Goal: Information Seeking & Learning: Learn about a topic

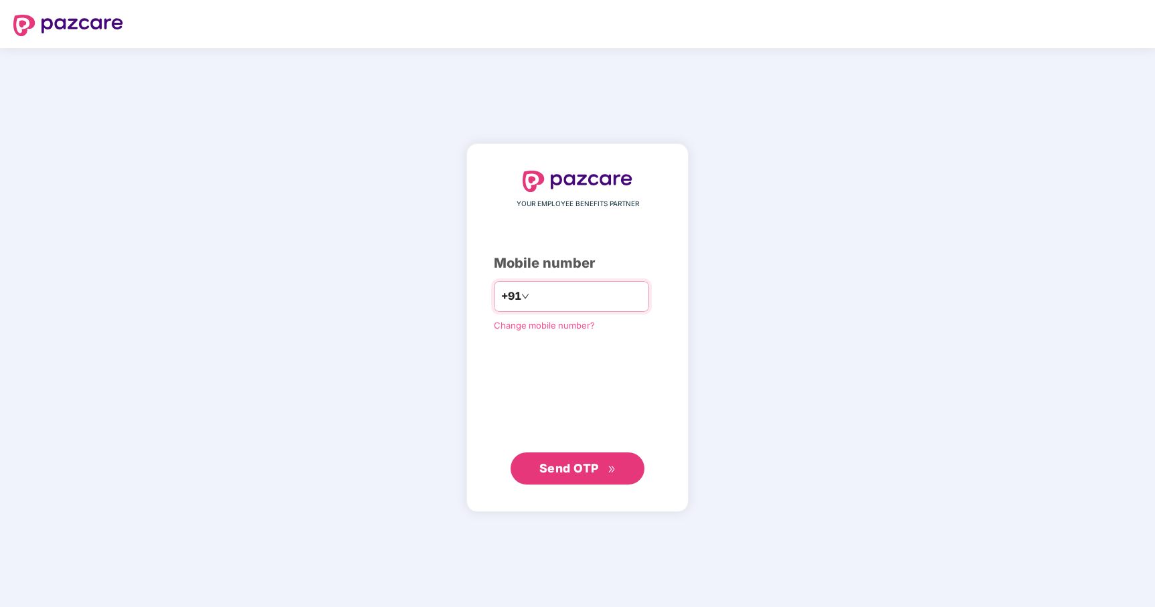
click at [574, 296] on input "number" at bounding box center [587, 296] width 110 height 21
type input "**********"
click at [555, 475] on span "Send OTP" at bounding box center [577, 468] width 77 height 19
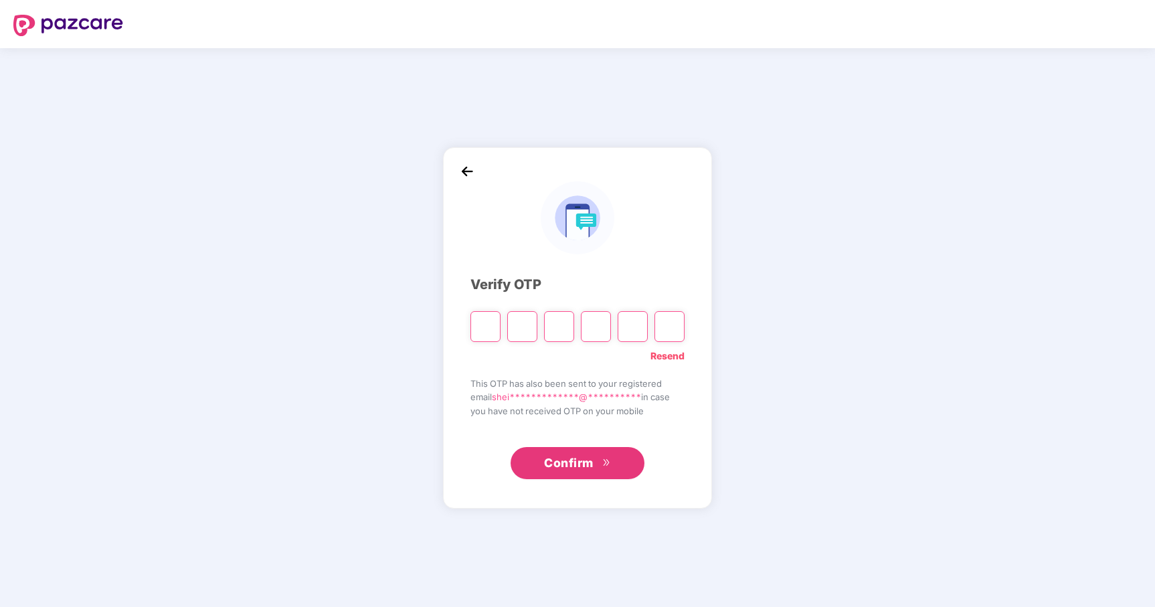
type input "*"
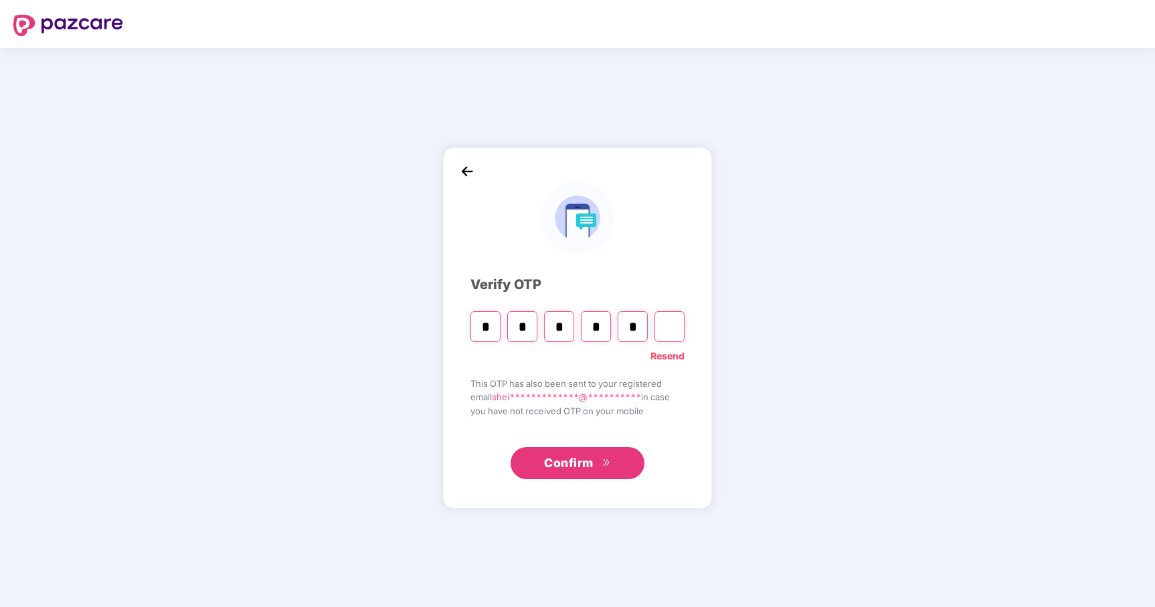
type input "*"
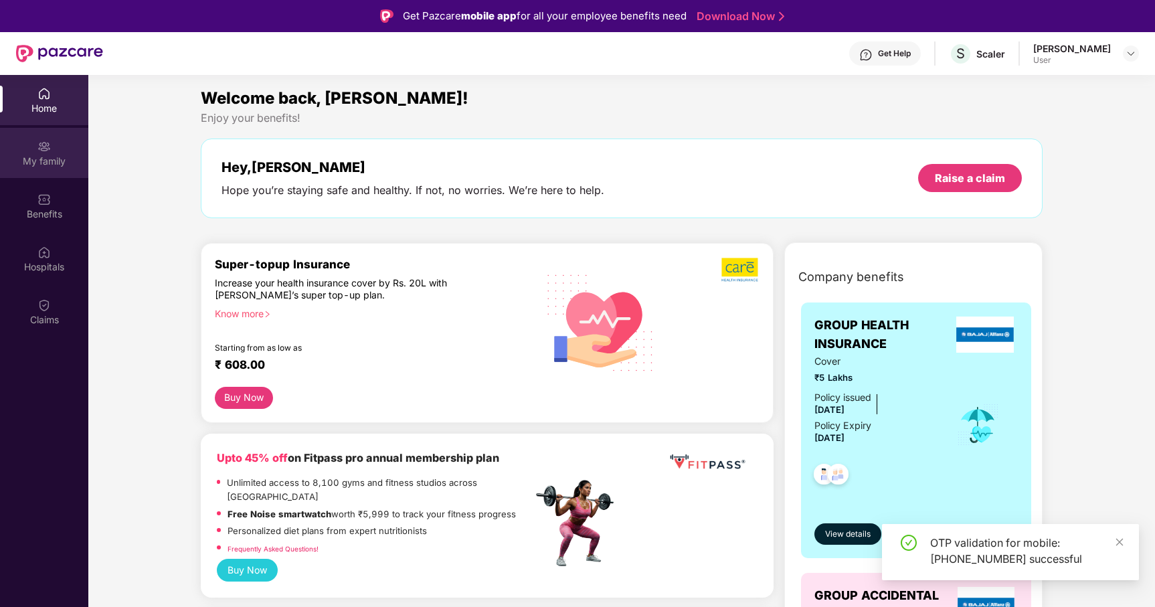
click at [51, 171] on div "My family" at bounding box center [44, 153] width 88 height 50
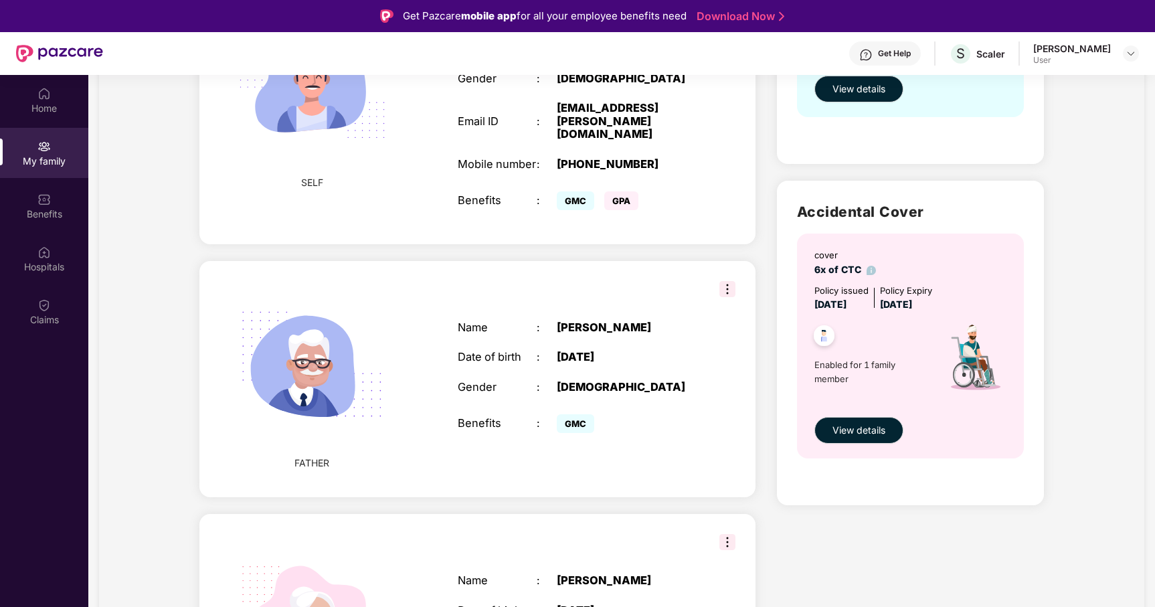
scroll to position [167, 0]
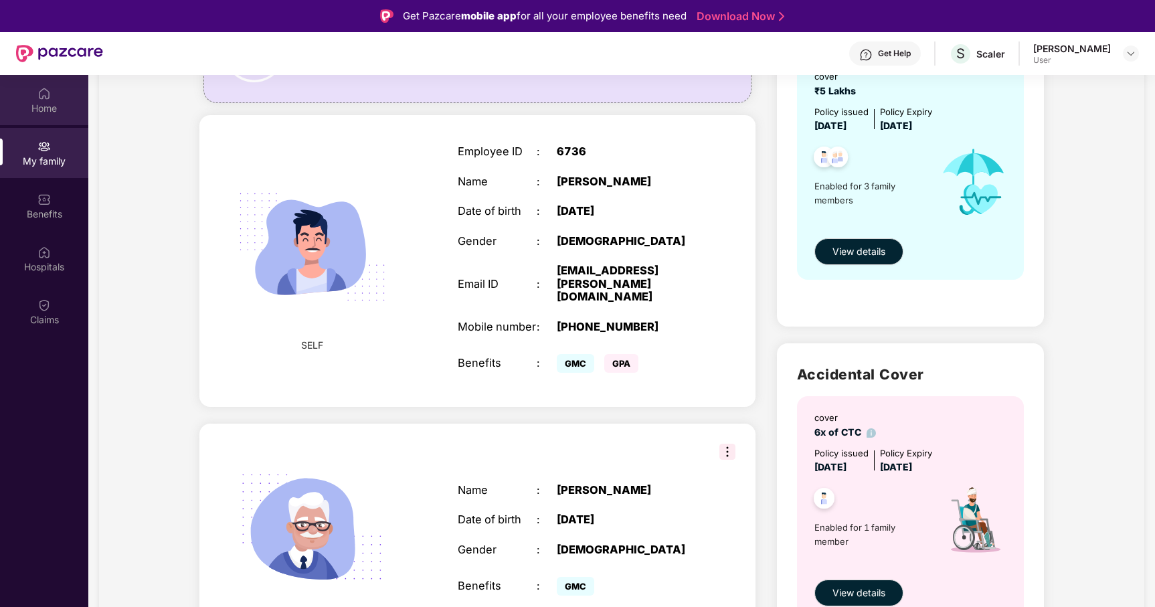
click at [51, 104] on div "Home" at bounding box center [44, 108] width 88 height 13
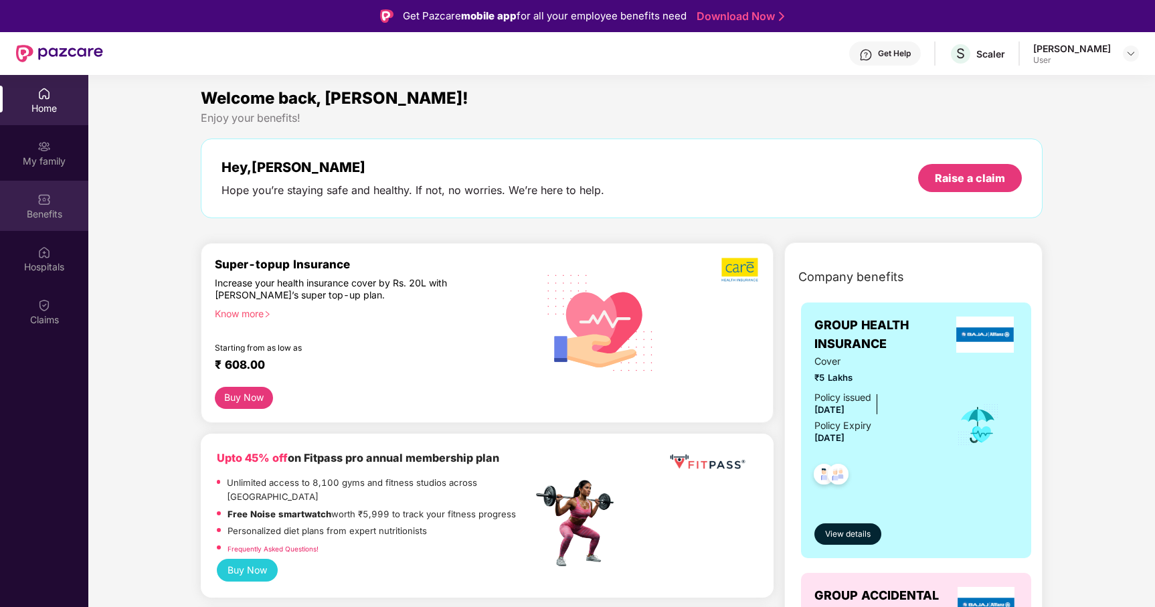
click at [54, 212] on div "Benefits" at bounding box center [44, 213] width 88 height 13
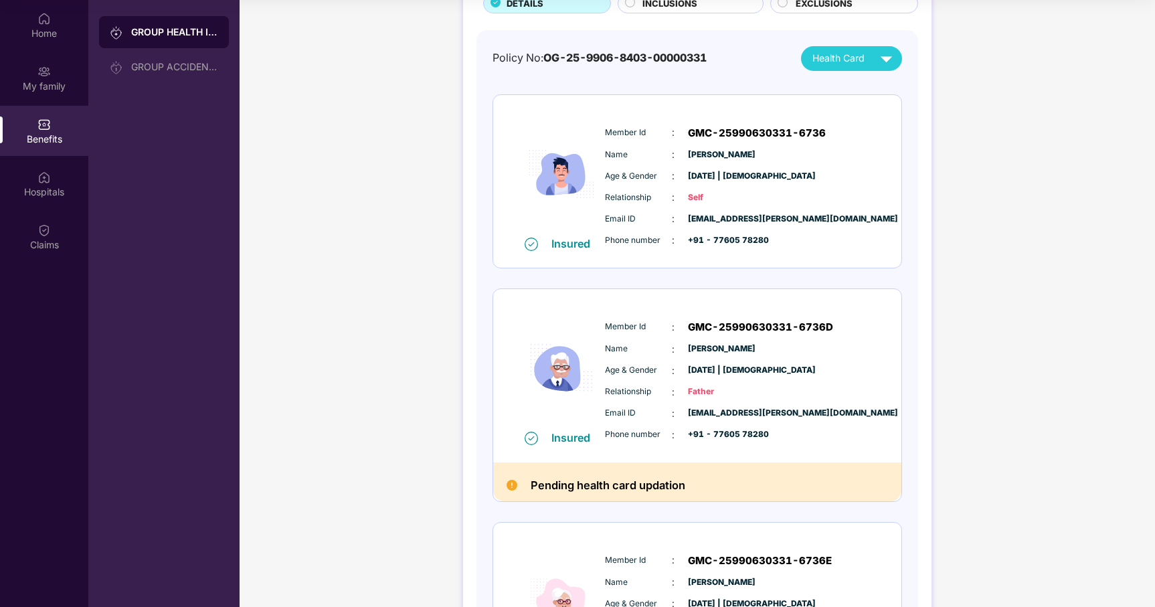
scroll to position [73, 0]
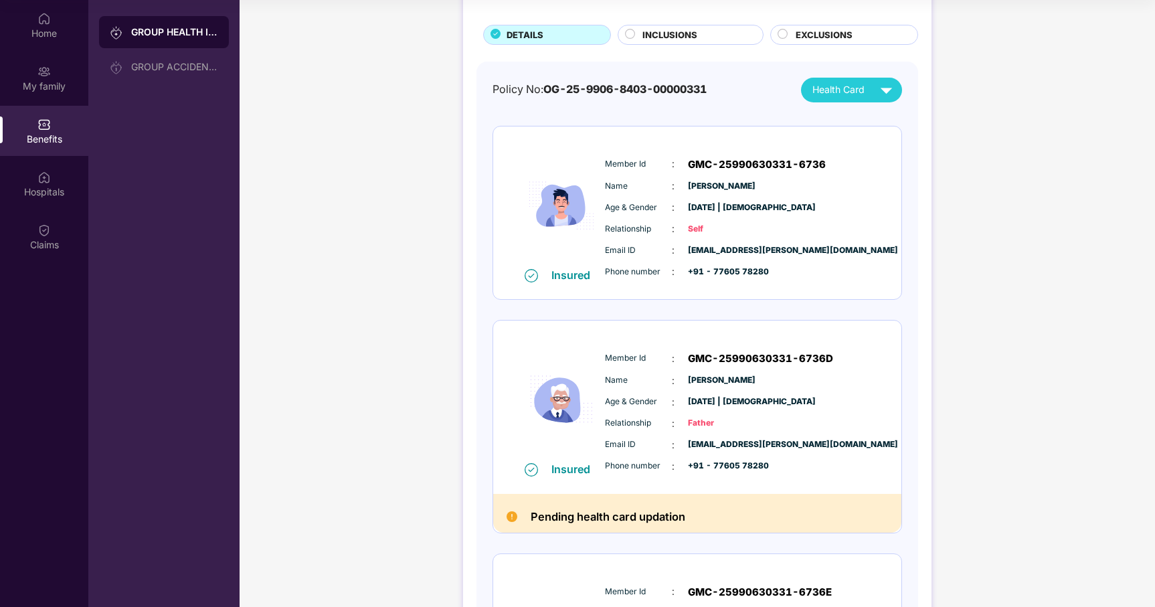
click at [725, 36] on div "INCLUSIONS" at bounding box center [696, 36] width 120 height 16
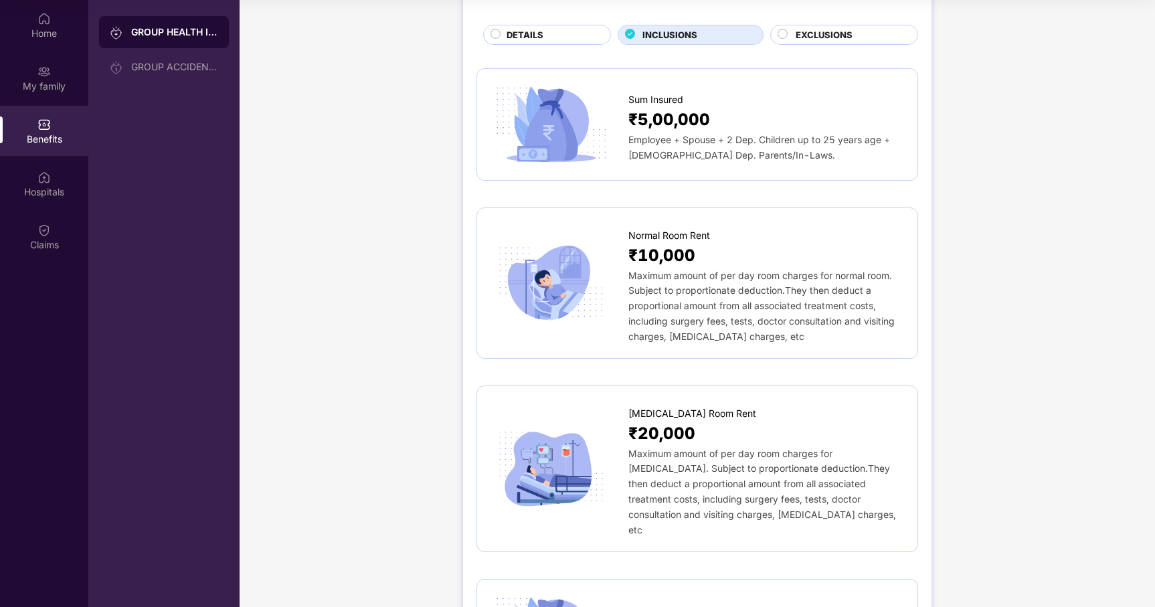
click at [869, 37] on div "EXCLUSIONS" at bounding box center [850, 36] width 122 height 16
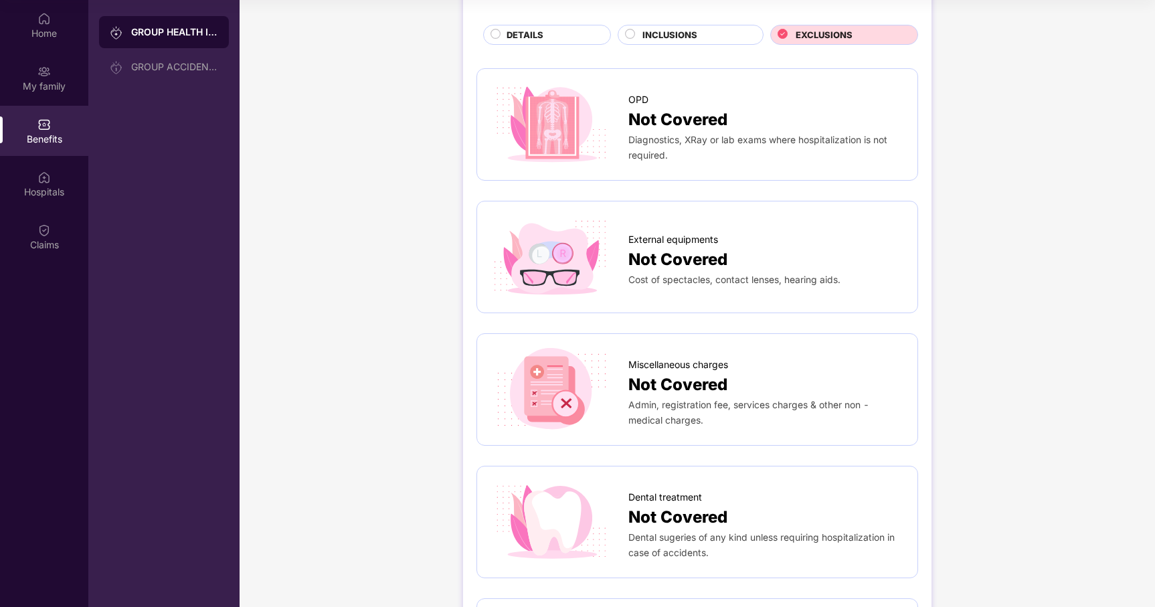
click at [571, 30] on div "DETAILS" at bounding box center [552, 36] width 104 height 16
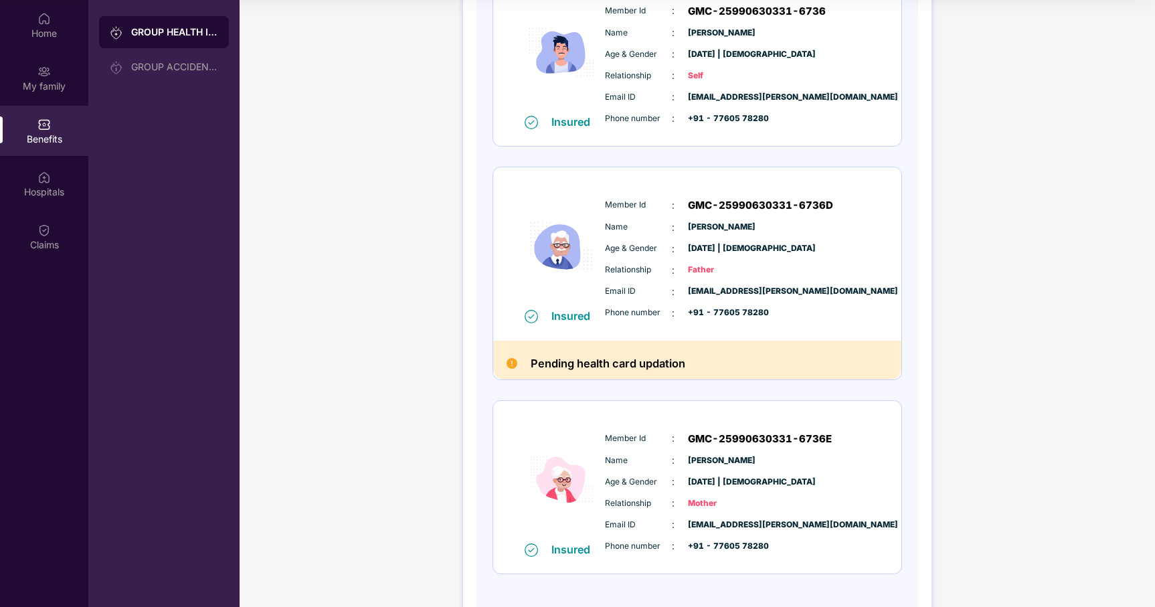
scroll to position [214, 0]
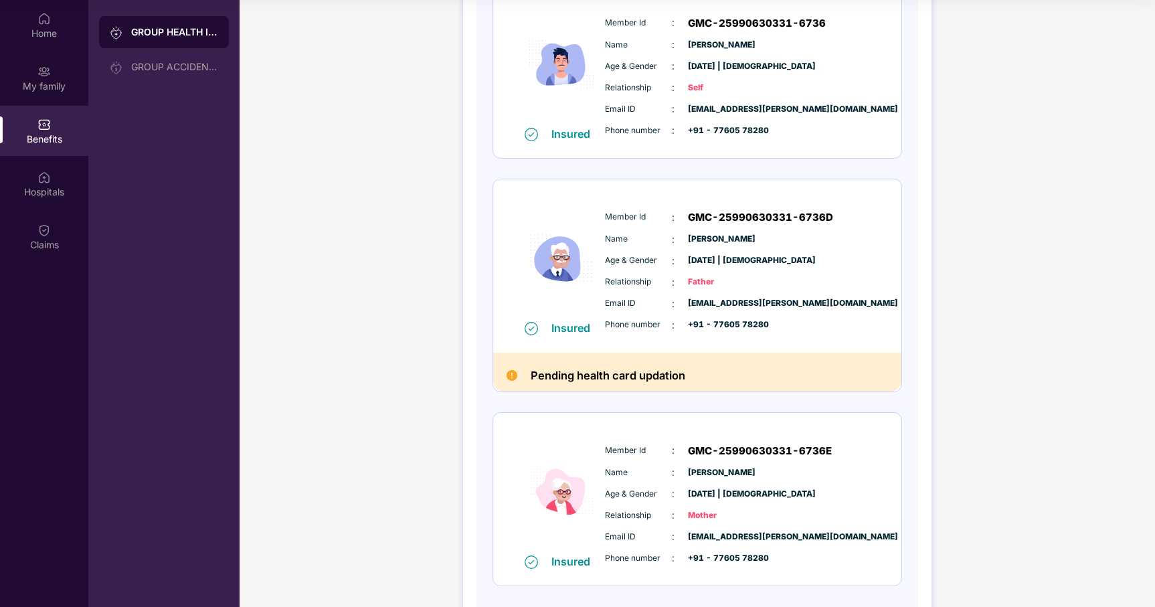
click at [533, 325] on img at bounding box center [531, 328] width 13 height 13
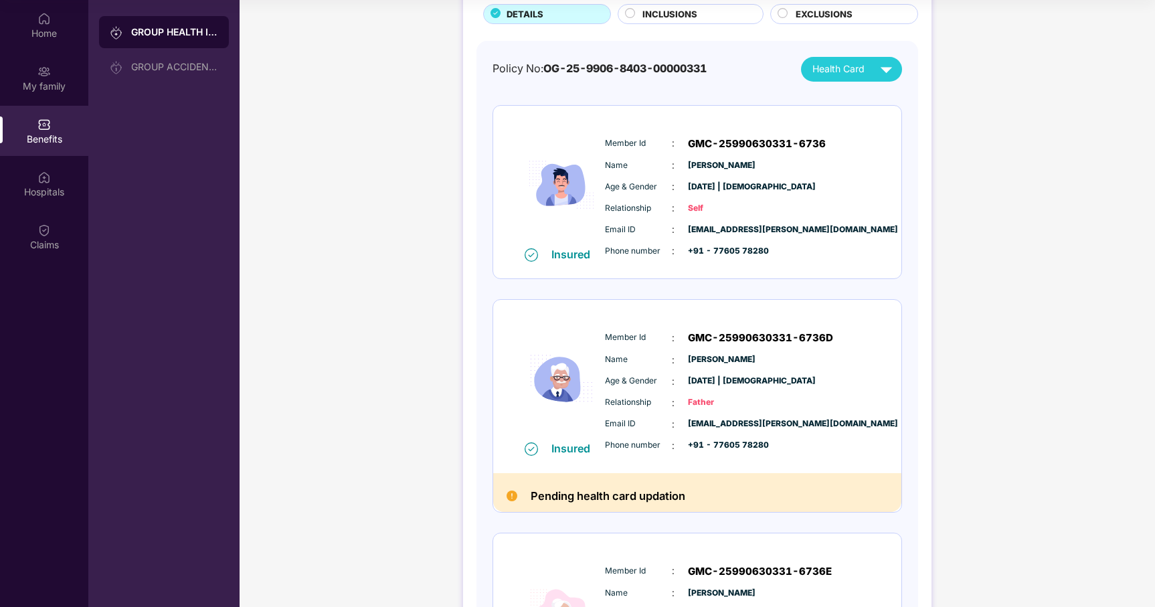
scroll to position [86, 0]
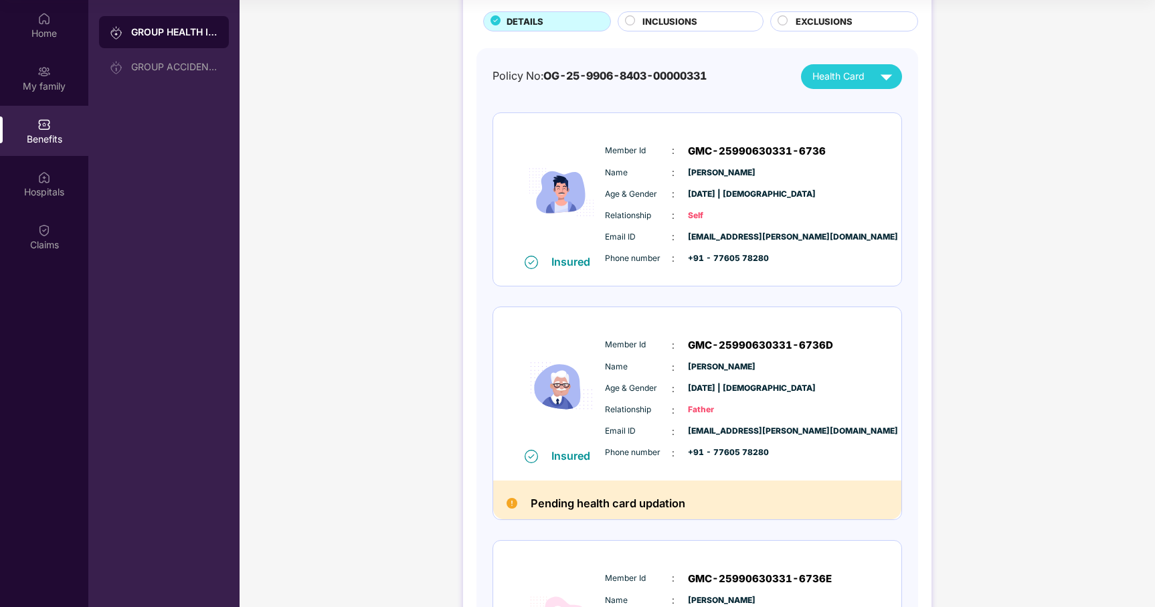
click at [890, 78] on img at bounding box center [885, 76] width 23 height 23
click at [891, 133] on img at bounding box center [886, 134] width 10 height 10
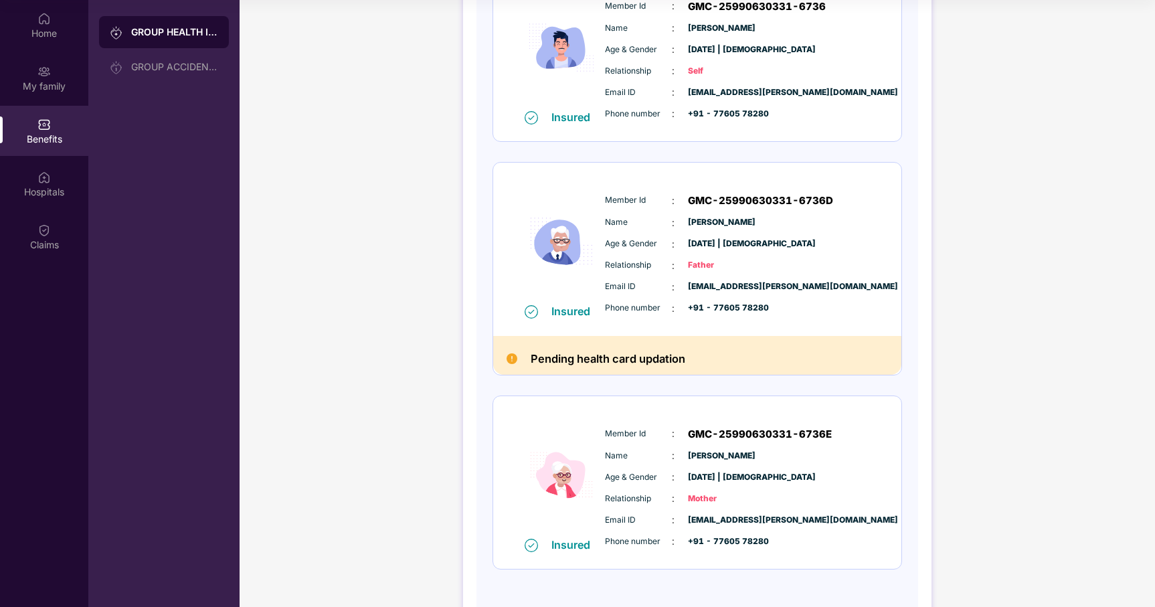
scroll to position [232, 0]
click at [1018, 477] on div "GROUP HEALTH INSURANCE DETAILS INCLUSIONS EXCLUSIONS Policy No: OG-25-9906-8403…" at bounding box center [697, 213] width 915 height 876
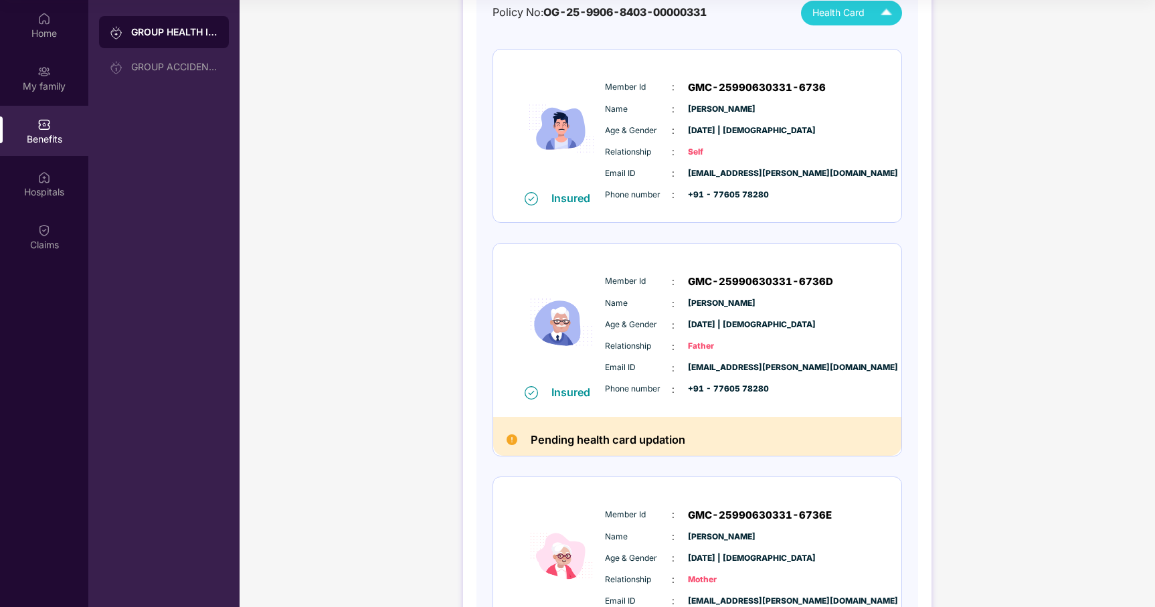
scroll to position [0, 0]
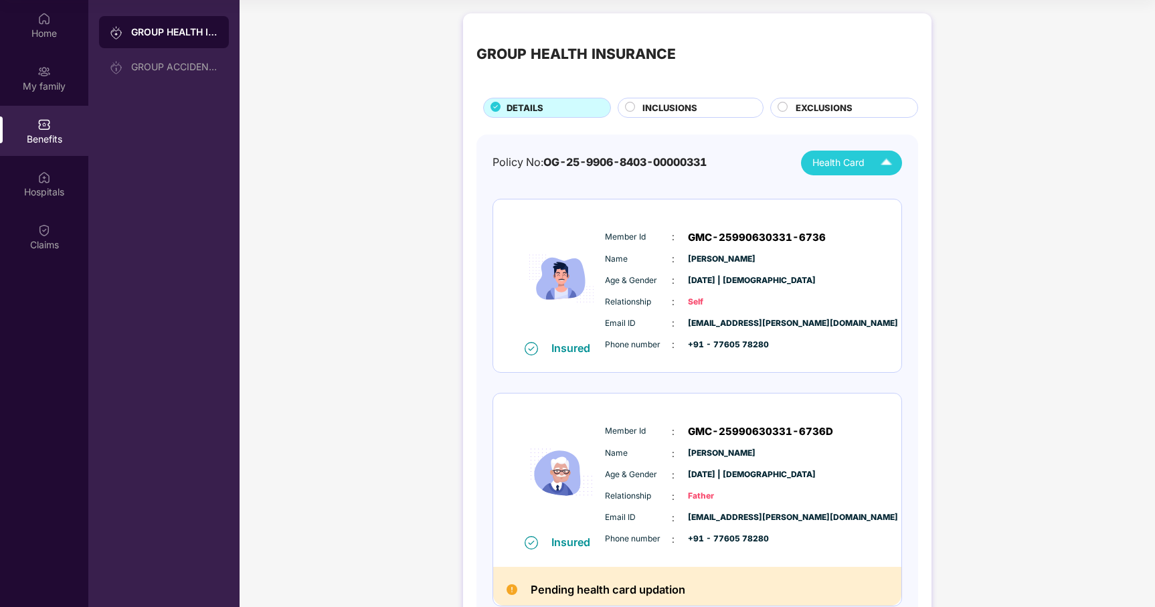
click at [716, 108] on div "INCLUSIONS" at bounding box center [696, 109] width 120 height 16
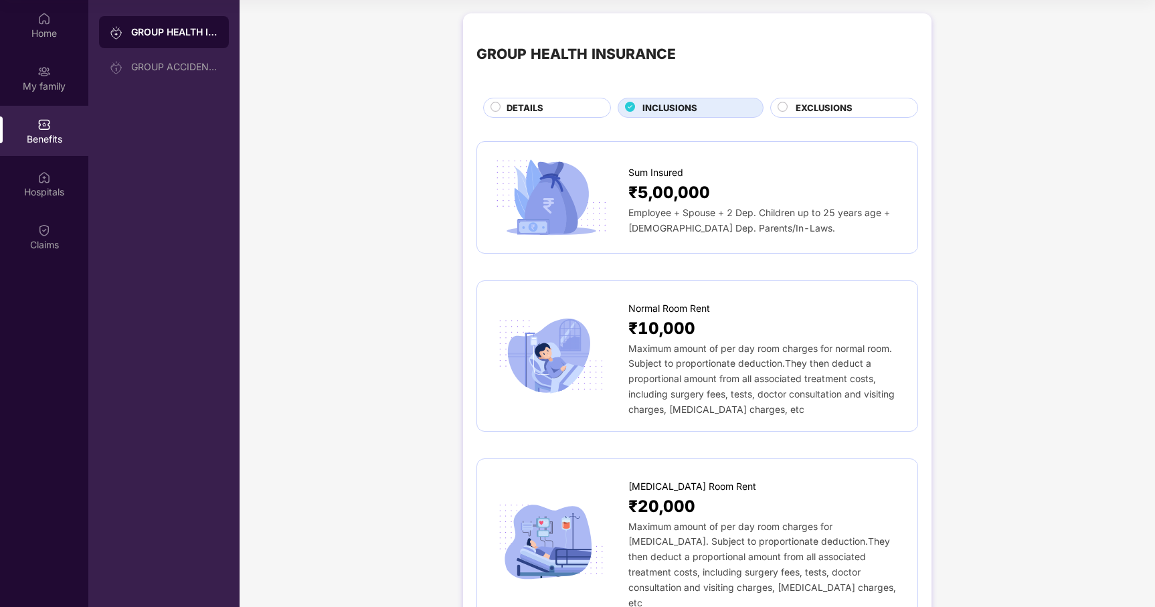
click at [843, 108] on span "EXCLUSIONS" at bounding box center [824, 108] width 57 height 14
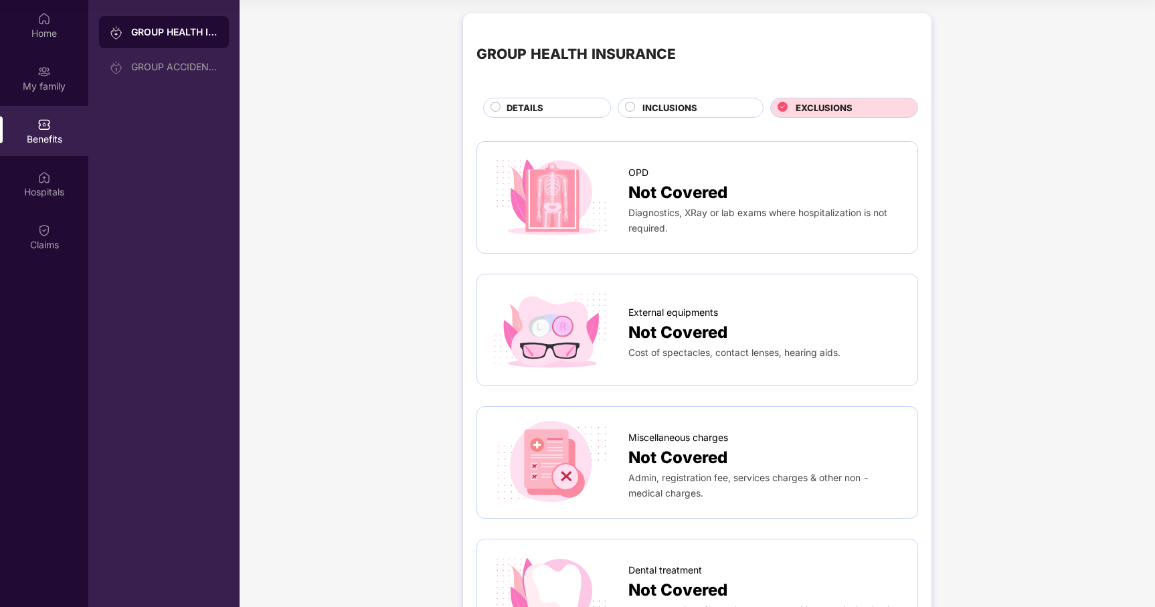
click at [576, 110] on div "DETAILS" at bounding box center [552, 109] width 104 height 16
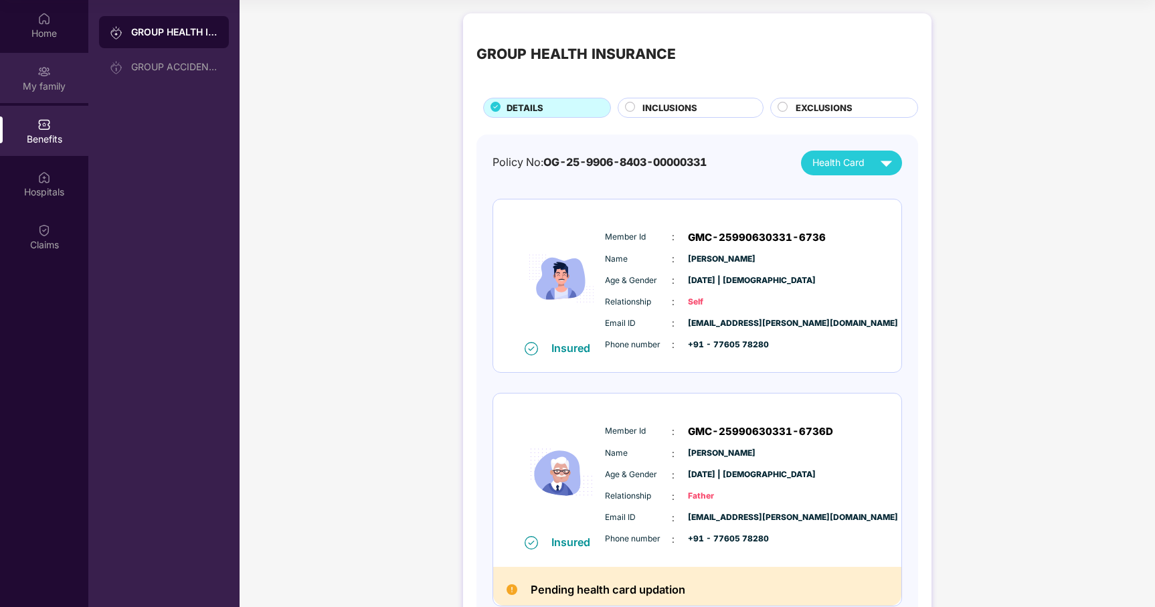
click at [32, 76] on div "My family" at bounding box center [44, 78] width 88 height 50
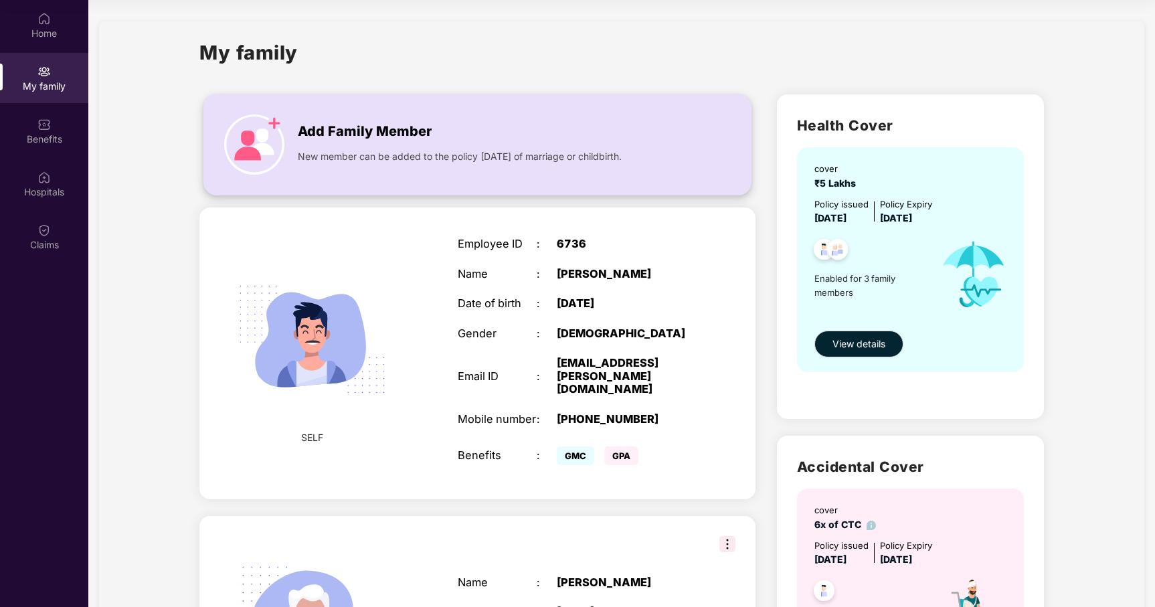
click at [725, 110] on div "Add Family Member New member can be added to the policy [DATE] of marriage or c…" at bounding box center [477, 145] width 546 height 74
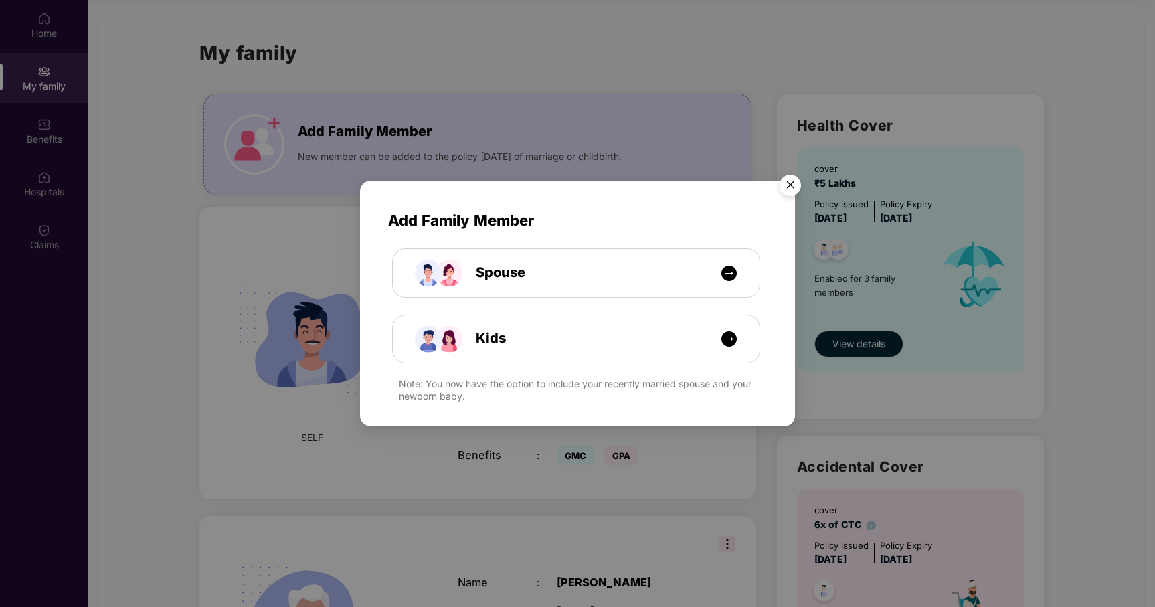
click at [737, 89] on div "Add Family Member Spouse Kids Note: You now have the option to include your rec…" at bounding box center [577, 303] width 1155 height 607
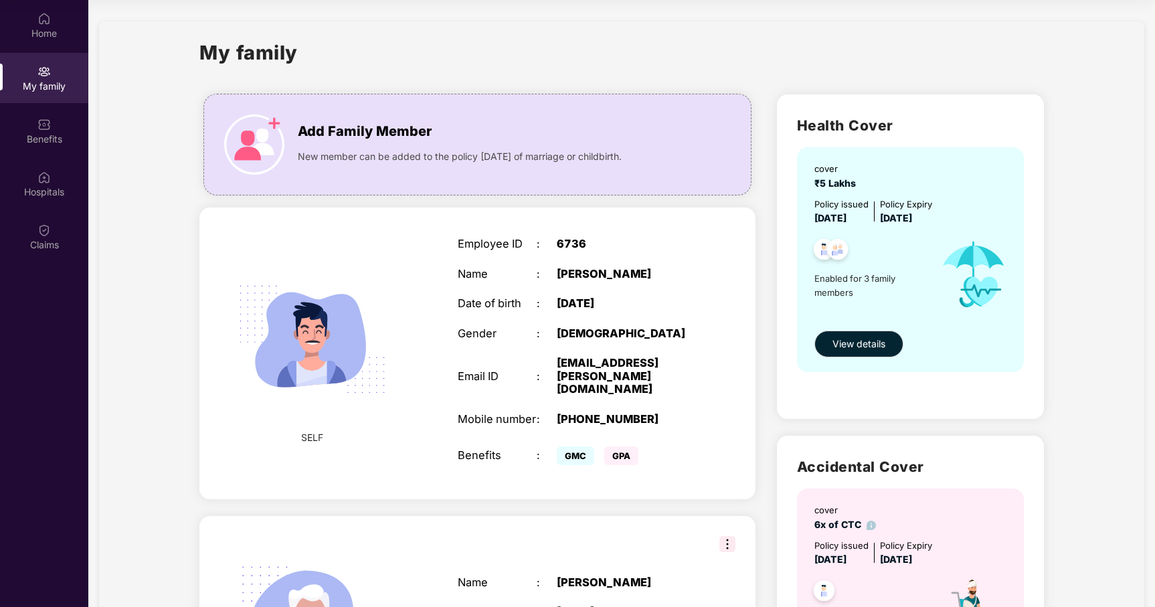
click at [764, 77] on div "My family" at bounding box center [621, 60] width 844 height 46
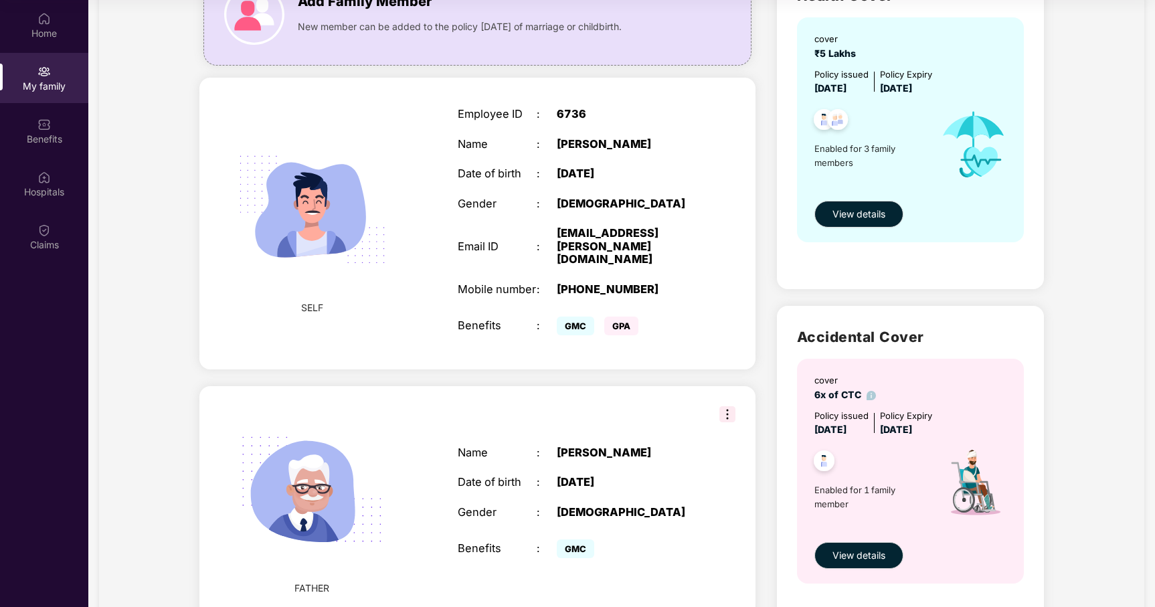
scroll to position [132, 0]
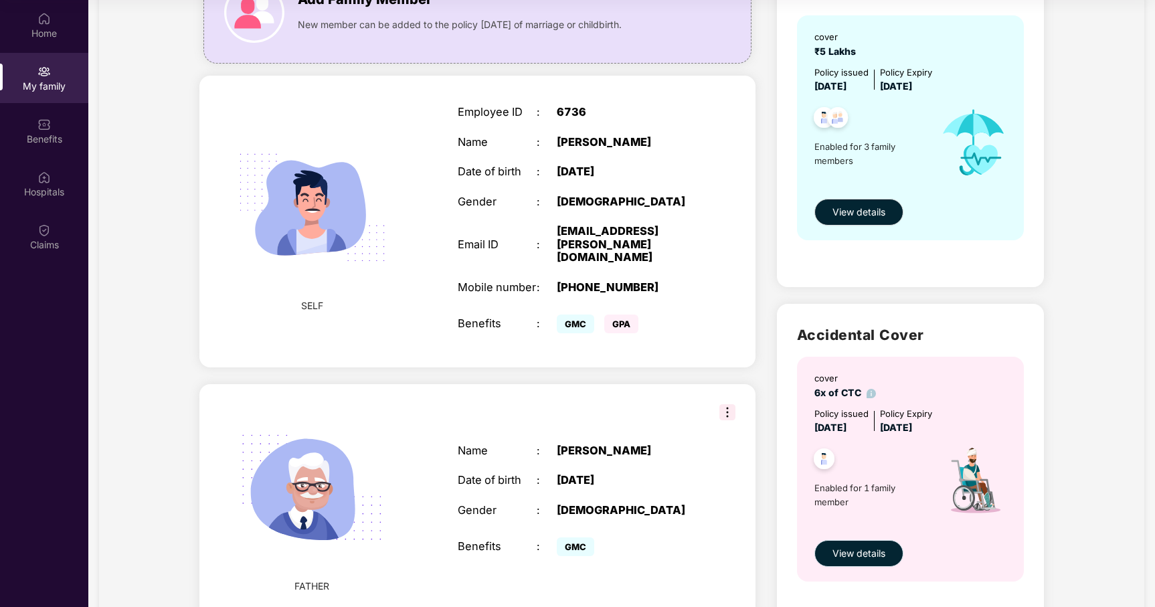
click at [868, 548] on span "View details" at bounding box center [858, 553] width 53 height 15
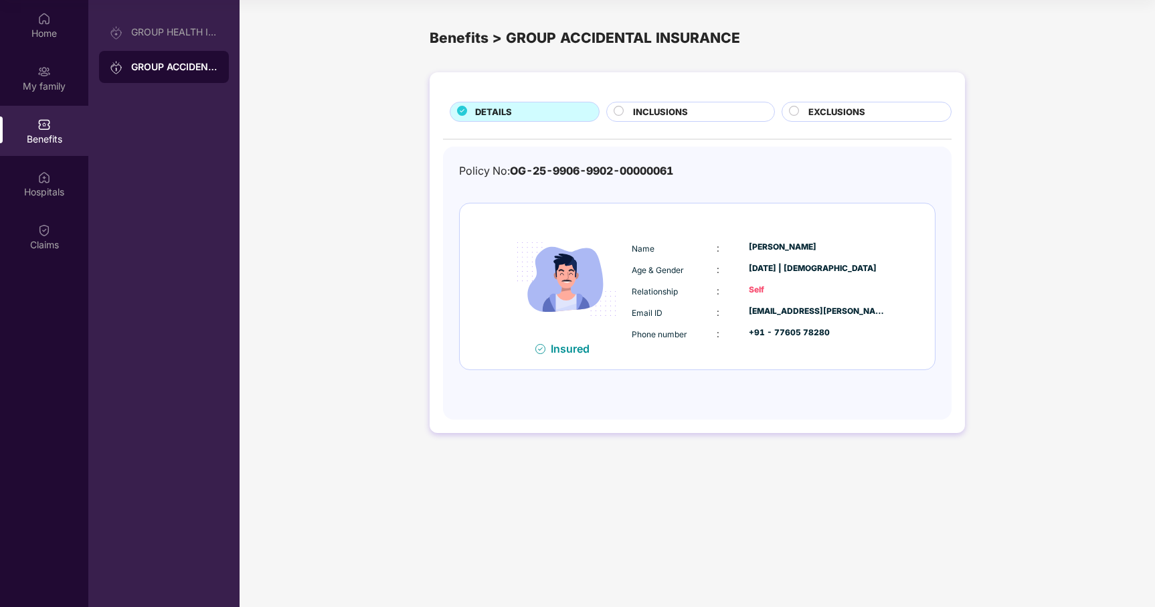
click at [705, 104] on div "INCLUSIONS" at bounding box center [690, 112] width 168 height 20
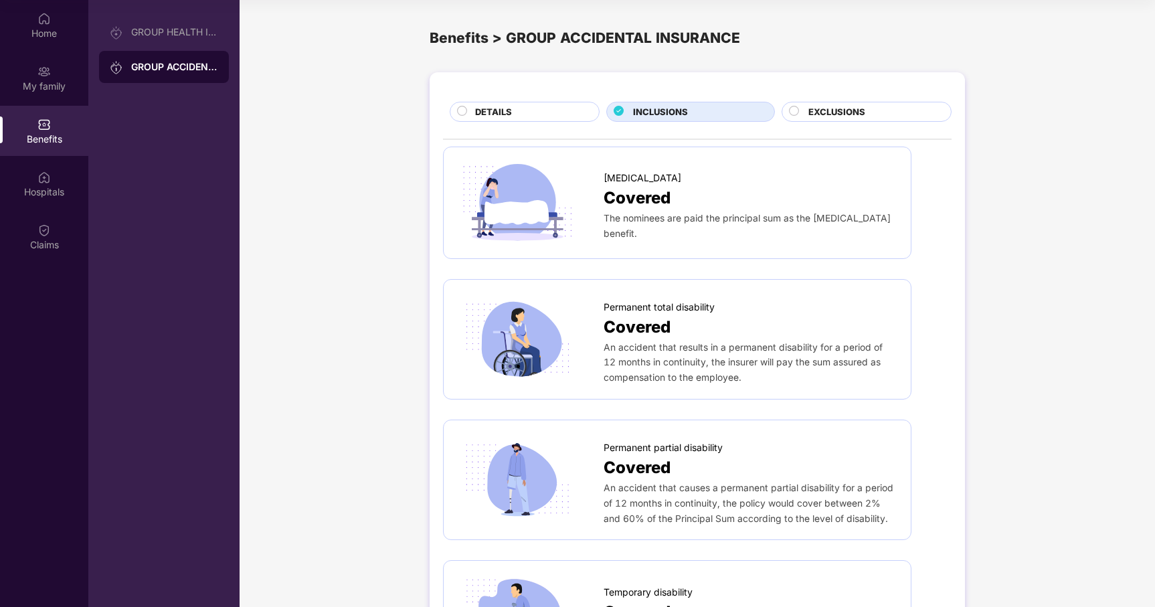
click at [850, 110] on span "EXCLUSIONS" at bounding box center [836, 112] width 57 height 14
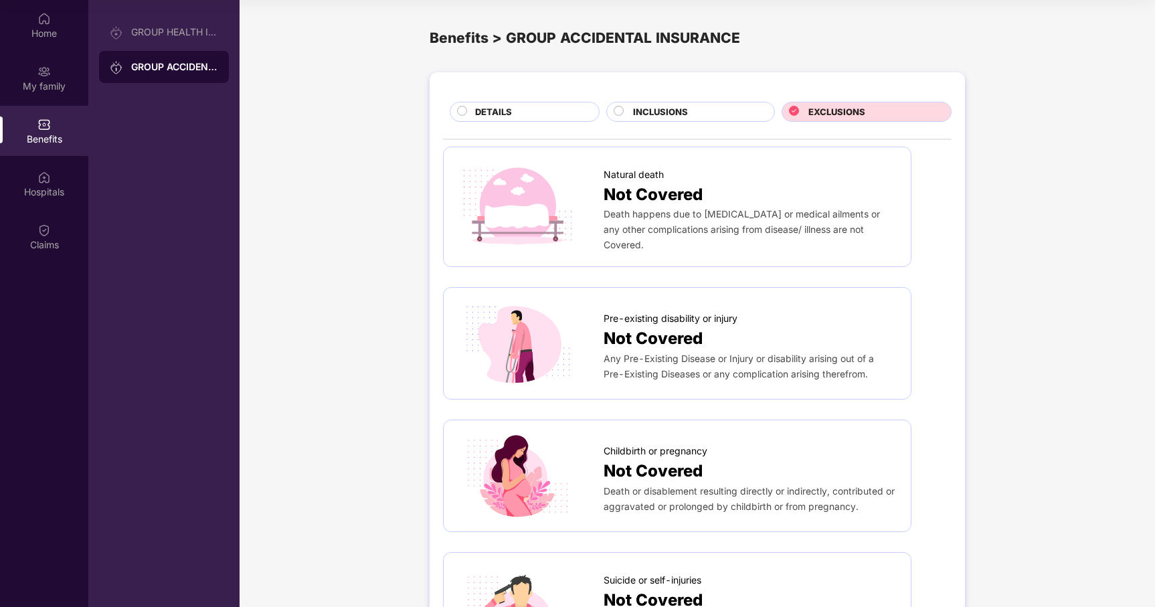
click at [556, 106] on div "DETAILS" at bounding box center [530, 113] width 124 height 16
